Goal: Task Accomplishment & Management: Complete application form

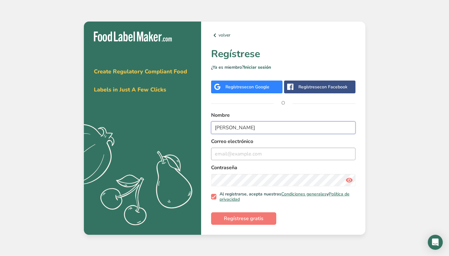
type input "[PERSON_NAME]"
type input "[EMAIL_ADDRESS][DOMAIN_NAME]"
click at [347, 179] on icon at bounding box center [349, 179] width 7 height 11
click at [252, 216] on span "Regístrese gratis" at bounding box center [244, 218] width 40 height 7
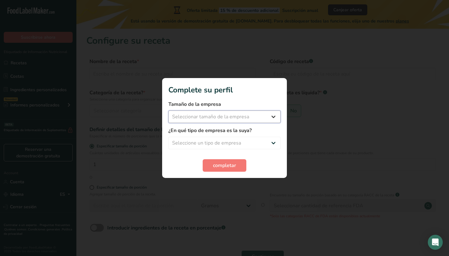
select select "1"
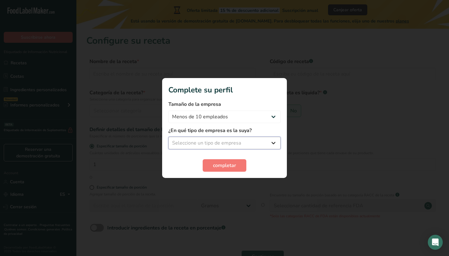
select select "5"
click at [229, 169] on button "completar" at bounding box center [225, 165] width 44 height 12
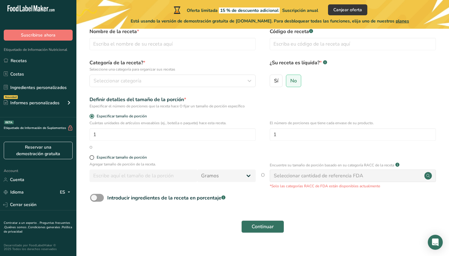
scroll to position [30, 0]
click at [297, 173] on div "Seleccionar cantidad de referencia FDA" at bounding box center [319, 175] width 90 height 7
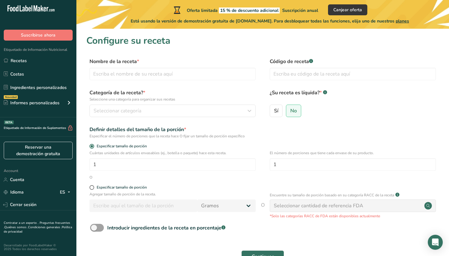
scroll to position [0, 0]
click at [141, 75] on input "text" at bounding box center [173, 74] width 166 height 12
type input "Butter cookies"
click at [290, 78] on input "text" at bounding box center [353, 74] width 166 height 12
click at [216, 111] on div "Seleccionar categoría" at bounding box center [171, 110] width 154 height 7
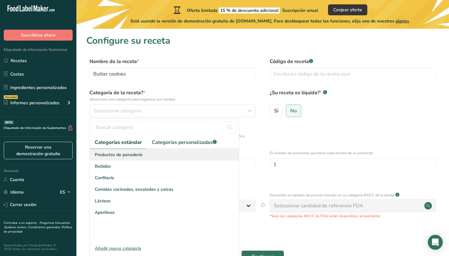
click at [171, 153] on div "Productos de panadería" at bounding box center [164, 155] width 149 height 12
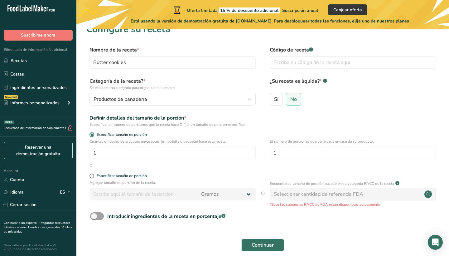
scroll to position [12, 0]
click at [122, 155] on input "1" at bounding box center [173, 152] width 166 height 12
click at [280, 153] on input "1" at bounding box center [353, 152] width 166 height 12
type input "1"
type input "20"
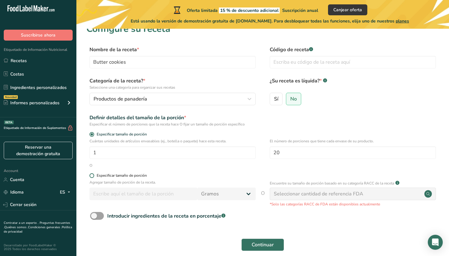
click at [90, 177] on label "Especificar tamaño de porción" at bounding box center [173, 175] width 166 height 5
click at [90, 177] on input "Especificar tamaño de porción" at bounding box center [92, 175] width 4 height 4
radio input "true"
radio input "false"
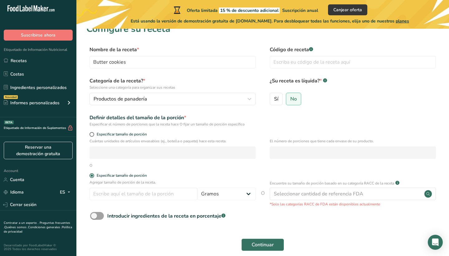
click at [94, 131] on form "Nombre de la receta * Butter cookies Código de receta .a-a{fill:#347362;}.b-a{f…" at bounding box center [262, 150] width 353 height 209
click at [91, 134] on span at bounding box center [92, 134] width 5 height 5
click at [91, 134] on input "Especificar tamaño de porción" at bounding box center [92, 134] width 4 height 4
radio input "true"
radio input "false"
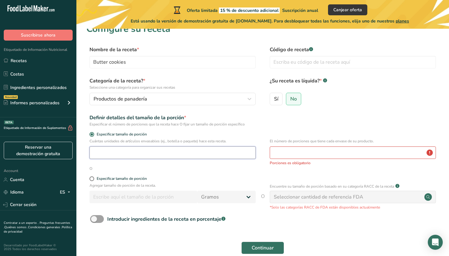
click at [126, 156] on input "number" at bounding box center [173, 152] width 166 height 12
type input "20"
click at [292, 158] on input "number" at bounding box center [353, 152] width 166 height 12
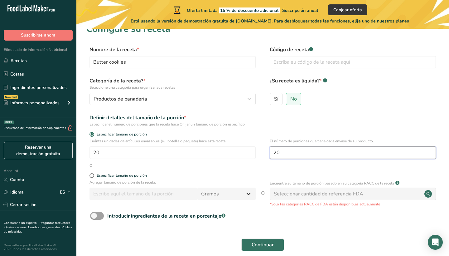
type input "20"
click at [92, 176] on span at bounding box center [92, 175] width 5 height 5
click at [92, 176] on input "Especificar tamaño de porción" at bounding box center [92, 175] width 4 height 4
radio input "true"
radio input "false"
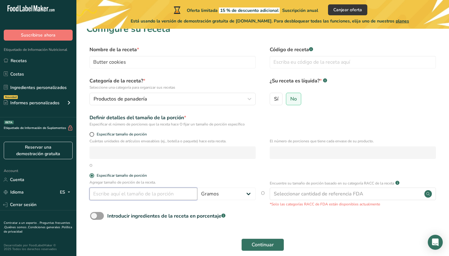
click at [108, 197] on input "number" at bounding box center [144, 193] width 108 height 12
type input "600"
click at [152, 206] on div "Agregar tamaño de porción de la receta. 600 Gramos kg mg mcg libras onza [GEOGR…" at bounding box center [262, 192] width 353 height 27
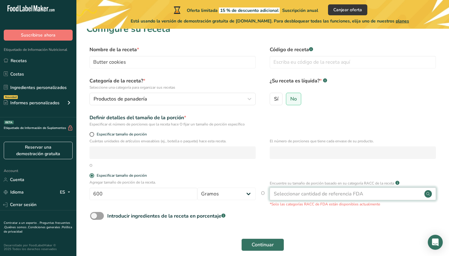
click at [303, 195] on div "Seleccionar cantidad de referencia FDA" at bounding box center [319, 193] width 90 height 7
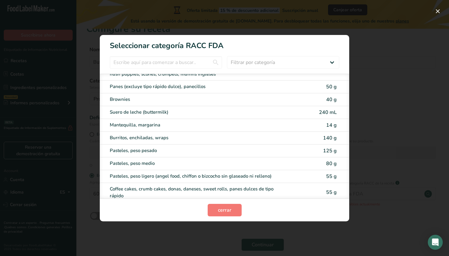
scroll to position [25, 0]
click at [168, 62] on input "RACC Category Selection Modal" at bounding box center [166, 62] width 112 height 12
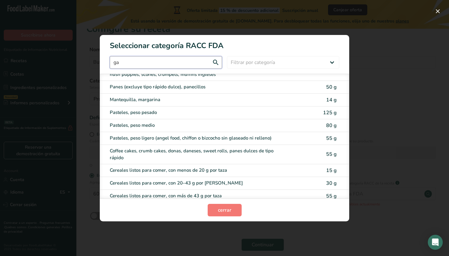
scroll to position [0, 0]
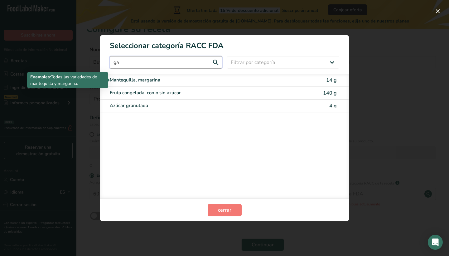
type input "g"
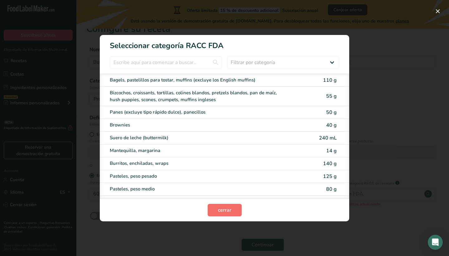
click at [225, 215] on button "cerrar" at bounding box center [225, 210] width 34 height 12
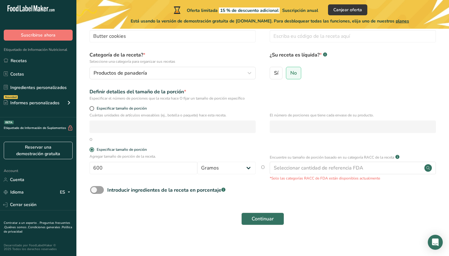
scroll to position [38, 0]
